Goal: Find specific page/section: Find specific page/section

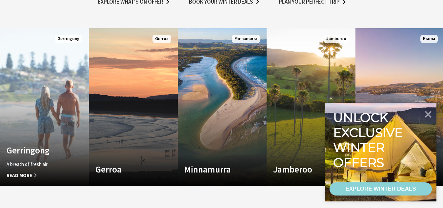
scroll to position [426, 0]
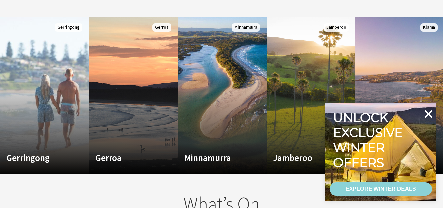
click at [427, 112] on icon at bounding box center [429, 114] width 8 height 8
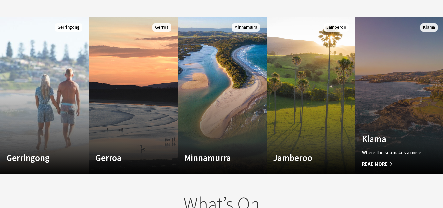
click at [410, 101] on link "Custom Image Used Kiama Where the sea makes a noise Read More Kiama" at bounding box center [400, 95] width 89 height 157
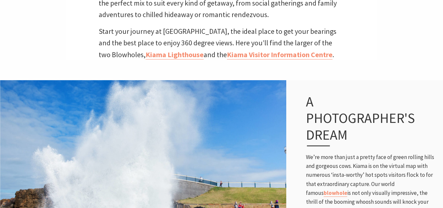
scroll to position [328, 0]
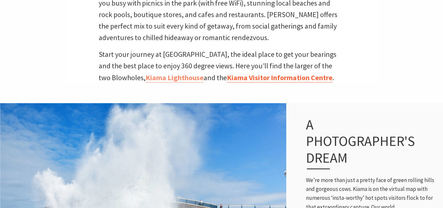
click at [253, 73] on link "Kiama Visitor Information Centre" at bounding box center [280, 78] width 106 height 10
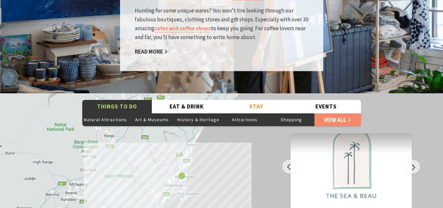
scroll to position [1115, 0]
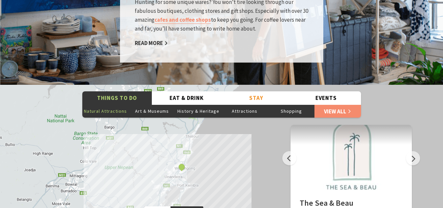
click at [109, 104] on button "Natural Attractions" at bounding box center [105, 110] width 47 height 13
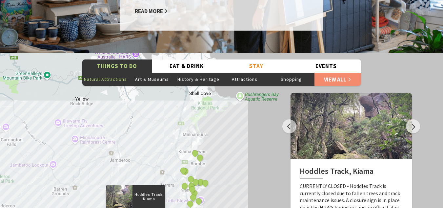
scroll to position [1148, 0]
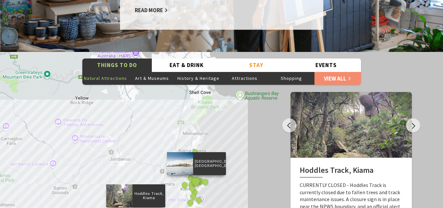
click at [196, 175] on button "See detail about Black Beach, Kiama" at bounding box center [196, 181] width 12 height 12
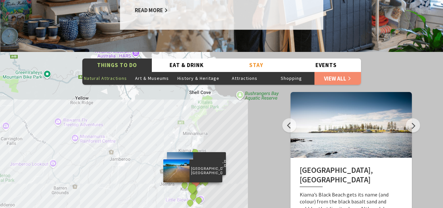
click at [196, 184] on div "[GEOGRAPHIC_DATA], [GEOGRAPHIC_DATA]" at bounding box center [193, 189] width 10 height 10
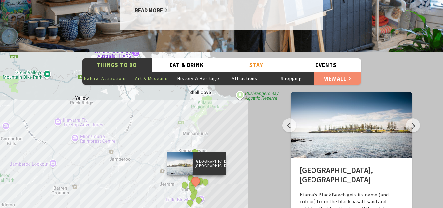
click at [162, 72] on button "Art & Museums" at bounding box center [152, 78] width 47 height 13
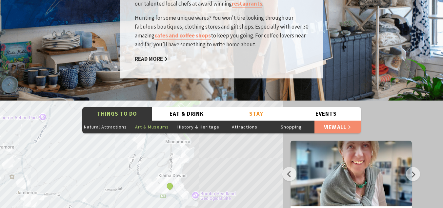
scroll to position [1082, 0]
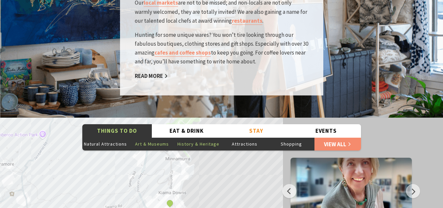
click at [195, 137] on button "History & Heritage" at bounding box center [198, 143] width 47 height 13
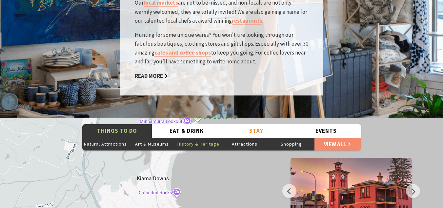
drag, startPoint x: 259, startPoint y: 154, endPoint x: 251, endPoint y: 195, distance: 42.5
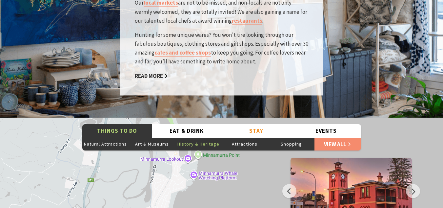
drag, startPoint x: 239, startPoint y: 149, endPoint x: 239, endPoint y: 188, distance: 39.0
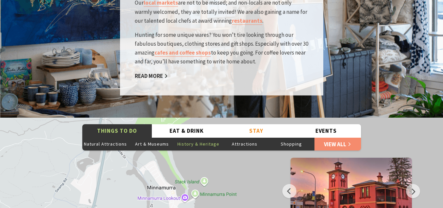
drag, startPoint x: 255, startPoint y: 154, endPoint x: 252, endPoint y: 191, distance: 37.2
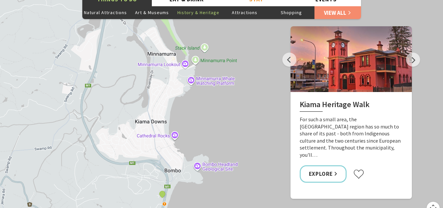
scroll to position [1246, 0]
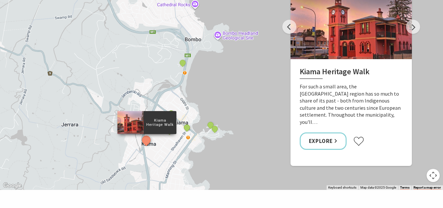
drag, startPoint x: 247, startPoint y: 149, endPoint x: 268, endPoint y: 50, distance: 100.8
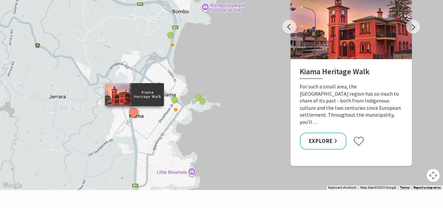
drag, startPoint x: 249, startPoint y: 121, endPoint x: 237, endPoint y: 92, distance: 32.0
click at [237, 92] on div "[GEOGRAPHIC_DATA] [GEOGRAPHIC_DATA] [GEOGRAPHIC_DATA] [GEOGRAPHIC_DATA] [GEOGRA…" at bounding box center [433, 170] width 448 height 252
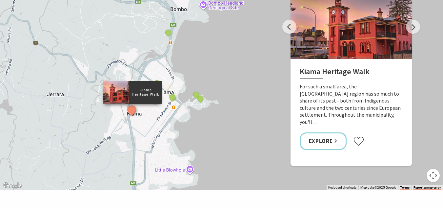
click at [130, 104] on button "See detail about Kiama Heritage Walk" at bounding box center [132, 110] width 12 height 12
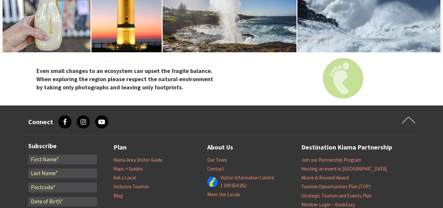
scroll to position [2329, 0]
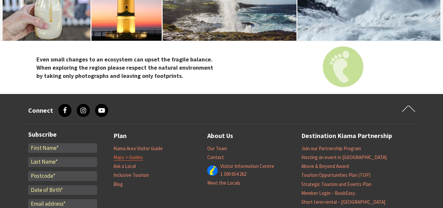
click at [130, 154] on link "Maps + Guides" at bounding box center [128, 157] width 30 height 7
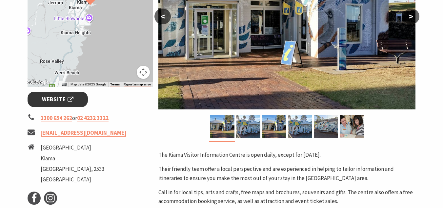
scroll to position [197, 0]
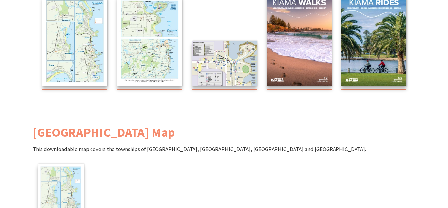
scroll to position [197, 0]
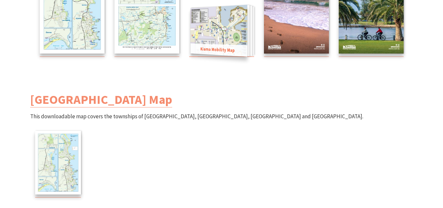
click at [232, 50] on span "Kiama Mobility Map" at bounding box center [218, 49] width 57 height 13
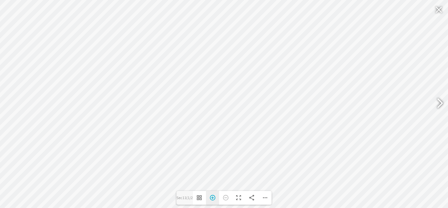
click at [211, 197] on div "Zoom In" at bounding box center [212, 198] width 13 height 14
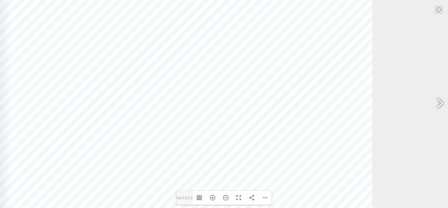
drag, startPoint x: 255, startPoint y: 130, endPoint x: 212, endPoint y: 156, distance: 50.3
click at [212, 156] on div at bounding box center [180, 122] width 383 height 271
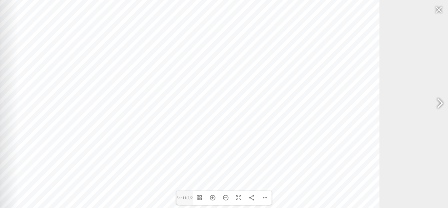
drag, startPoint x: 261, startPoint y: 154, endPoint x: 268, endPoint y: 112, distance: 42.3
click at [268, 112] on div at bounding box center [187, 80] width 383 height 271
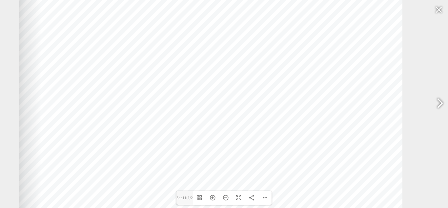
drag, startPoint x: 153, startPoint y: 116, endPoint x: 175, endPoint y: 129, distance: 26.3
click at [175, 129] on div at bounding box center [210, 93] width 383 height 271
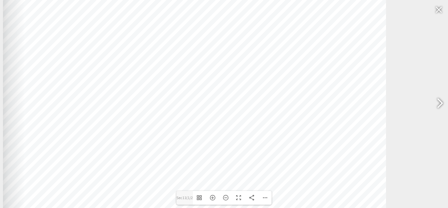
drag, startPoint x: 200, startPoint y: 134, endPoint x: 183, endPoint y: 134, distance: 16.4
click at [183, 134] on div at bounding box center [194, 93] width 383 height 271
drag, startPoint x: 143, startPoint y: 104, endPoint x: 139, endPoint y: 142, distance: 38.3
click at [139, 142] on div at bounding box center [190, 131] width 383 height 271
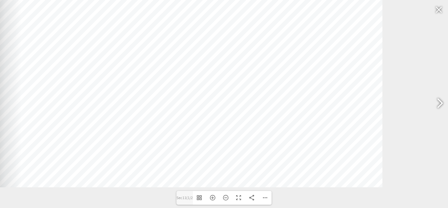
drag, startPoint x: 192, startPoint y: 129, endPoint x: 192, endPoint y: 47, distance: 82.0
click at [192, 46] on div at bounding box center [190, 51] width 383 height 271
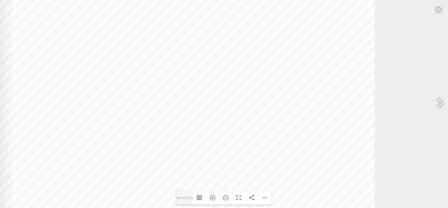
drag, startPoint x: 186, startPoint y: 76, endPoint x: 177, endPoint y: 147, distance: 71.1
click at [177, 147] on div at bounding box center [183, 119] width 383 height 271
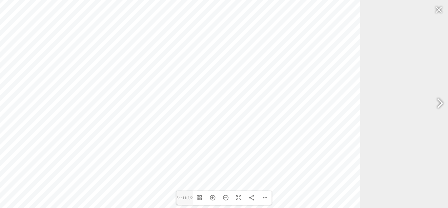
drag, startPoint x: 272, startPoint y: 175, endPoint x: 258, endPoint y: 174, distance: 13.2
click at [258, 174] on div at bounding box center [168, 123] width 383 height 271
drag, startPoint x: 152, startPoint y: 128, endPoint x: 157, endPoint y: 90, distance: 38.3
click at [157, 90] on div at bounding box center [173, 85] width 383 height 271
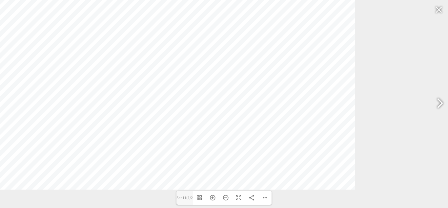
drag, startPoint x: 147, startPoint y: 111, endPoint x: 138, endPoint y: 79, distance: 33.2
click at [138, 79] on div at bounding box center [163, 53] width 383 height 271
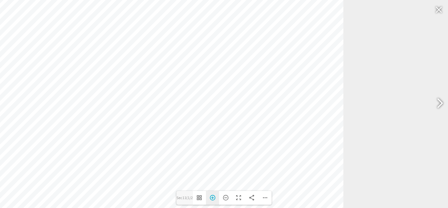
drag, startPoint x: 224, startPoint y: 140, endPoint x: 211, endPoint y: 192, distance: 53.1
click at [211, 192] on div "council@kiama.nsw.gov.au Email: tourism@kiama.com.au www.kiama.com.au Email: fh…" at bounding box center [224, 104] width 448 height 208
click at [211, 197] on div "Zoom In" at bounding box center [212, 198] width 13 height 14
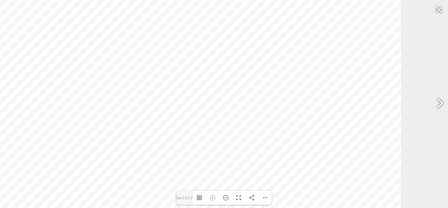
drag, startPoint x: 182, startPoint y: 108, endPoint x: 196, endPoint y: 127, distance: 23.2
click at [196, 127] on div at bounding box center [139, 126] width 524 height 371
drag, startPoint x: 204, startPoint y: 157, endPoint x: 204, endPoint y: 130, distance: 27.6
click at [204, 130] on div at bounding box center [139, 97] width 524 height 371
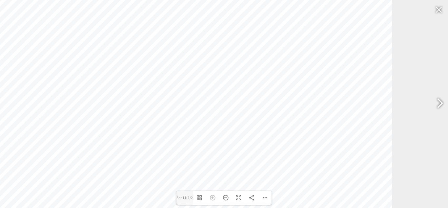
drag, startPoint x: 210, startPoint y: 159, endPoint x: 201, endPoint y: 114, distance: 45.2
click at [201, 114] on div at bounding box center [130, 53] width 524 height 371
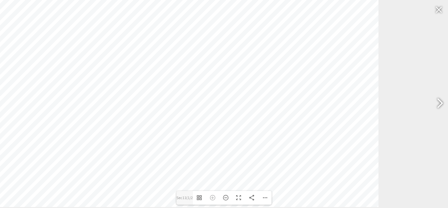
drag, startPoint x: 241, startPoint y: 104, endPoint x: 228, endPoint y: 72, distance: 35.0
click at [228, 72] on div at bounding box center [116, 21] width 524 height 371
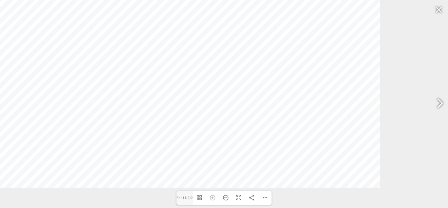
drag, startPoint x: 208, startPoint y: 92, endPoint x: 209, endPoint y: 57, distance: 35.4
click at [209, 57] on div at bounding box center [117, 1] width 524 height 371
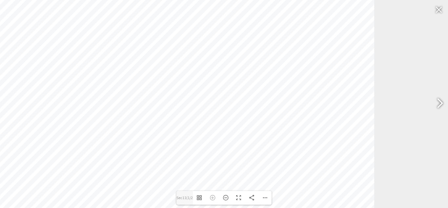
drag, startPoint x: 208, startPoint y: 68, endPoint x: 202, endPoint y: 147, distance: 78.9
click at [202, 147] on div at bounding box center [112, 80] width 524 height 371
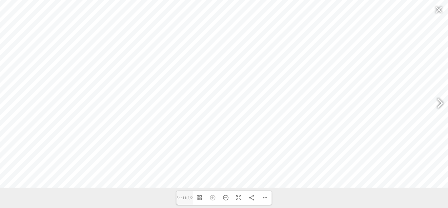
drag, startPoint x: 180, startPoint y: 117, endPoint x: 255, endPoint y: 23, distance: 119.9
click at [255, 23] on div at bounding box center [187, 1] width 524 height 371
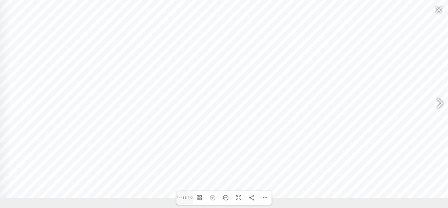
drag, startPoint x: 196, startPoint y: 57, endPoint x: 252, endPoint y: 68, distance: 56.7
click at [252, 68] on div at bounding box center [243, 12] width 524 height 371
